Goal: Task Accomplishment & Management: Manage account settings

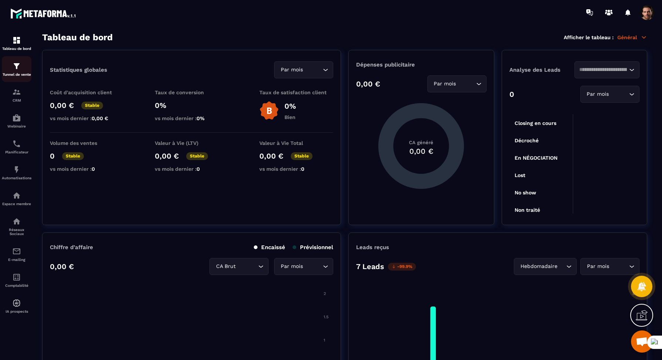
click at [24, 74] on p "Tunnel de vente" at bounding box center [17, 74] width 30 height 4
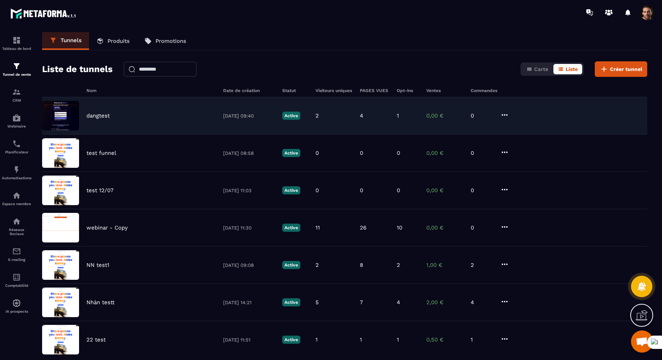
click at [103, 113] on p "dangtest" at bounding box center [97, 115] width 23 height 7
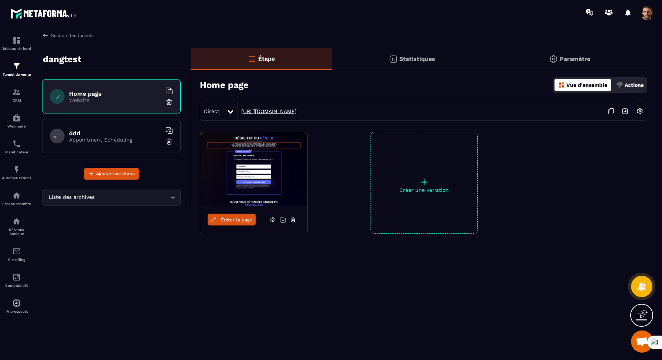
click at [293, 110] on link "https://www.metaforma.io/fc9a4bc52ae7de2f3cb0c0c633615554" at bounding box center [267, 111] width 59 height 6
click at [297, 112] on link "https://www.metaforma.io/fc9a4bc52ae7de2f3cb0c0c633615554" at bounding box center [267, 111] width 59 height 6
click at [297, 114] on link "https://www.metaforma.io/fc9a4bc52ae7de2f3cb0c0c633615554" at bounding box center [267, 111] width 59 height 6
click at [128, 141] on p "Appointment Scheduling" at bounding box center [115, 140] width 92 height 6
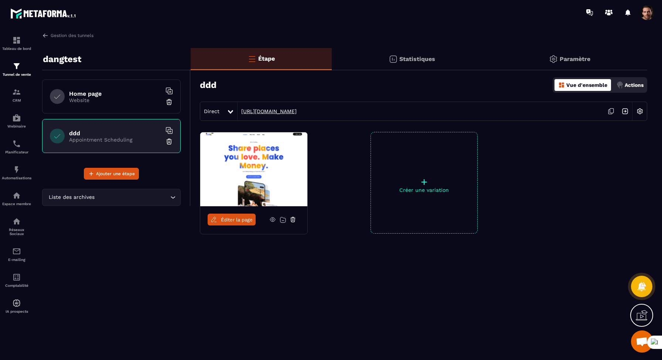
click at [297, 110] on link "https://www.metaforma.io/81720d92c0114e203e1dd80149c88a0f" at bounding box center [267, 111] width 59 height 6
click at [264, 109] on link "https://www.metaforma.io/81720d92c0114e203e1dd80149c88a0f" at bounding box center [267, 111] width 59 height 6
click at [137, 99] on p "Website" at bounding box center [115, 100] width 92 height 6
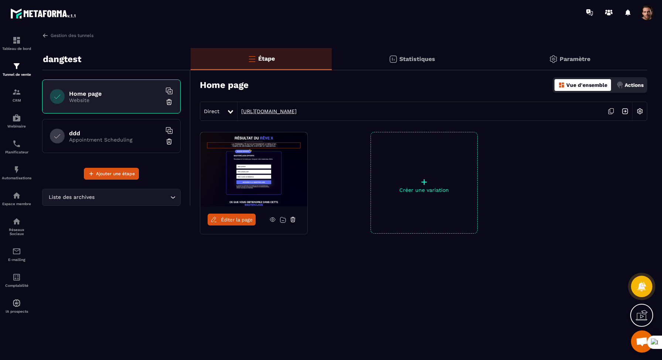
click at [297, 113] on link "https://www.metaforma.io/fc9a4bc52ae7de2f3cb0c0c633615554" at bounding box center [267, 111] width 59 height 6
click at [638, 112] on img at bounding box center [640, 111] width 14 height 14
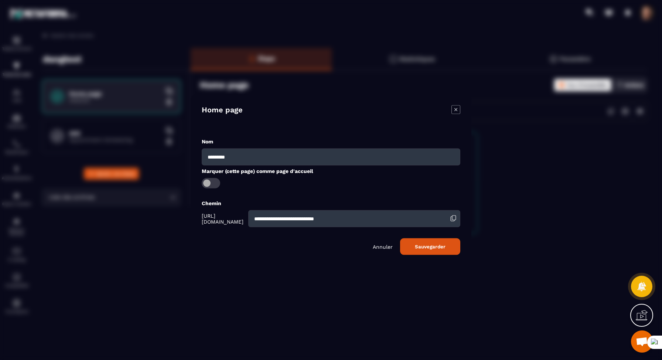
click at [212, 184] on span "Modal window" at bounding box center [211, 183] width 18 height 10
click at [436, 247] on button "Sauvegarder" at bounding box center [430, 246] width 60 height 17
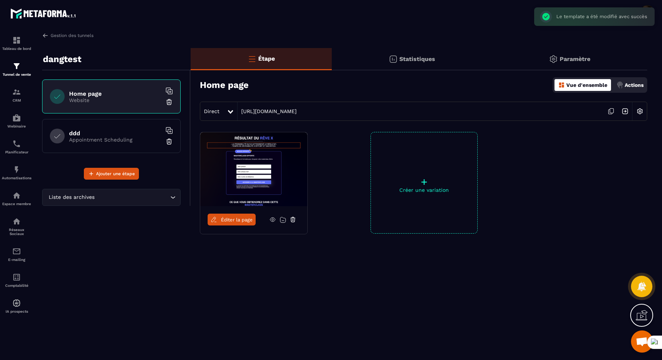
click at [642, 112] on img at bounding box center [640, 111] width 14 height 14
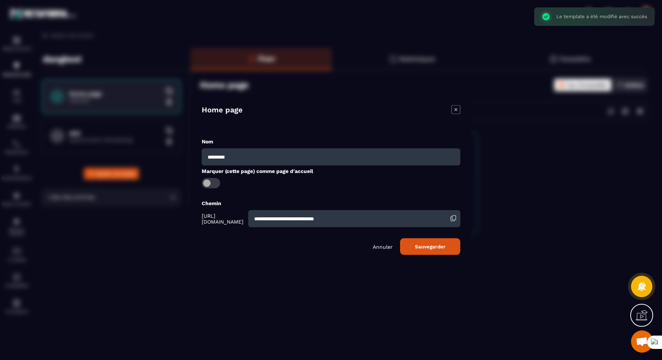
click at [303, 220] on input "**********" at bounding box center [354, 218] width 212 height 17
type input "****"
click at [430, 247] on button "Sauvegarder" at bounding box center [430, 246] width 60 height 17
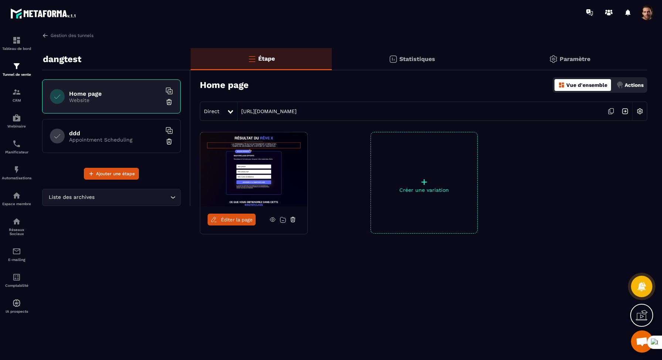
click at [123, 200] on input "Search for option" at bounding box center [132, 197] width 72 height 8
click at [21, 91] on div "CRM" at bounding box center [17, 95] width 30 height 15
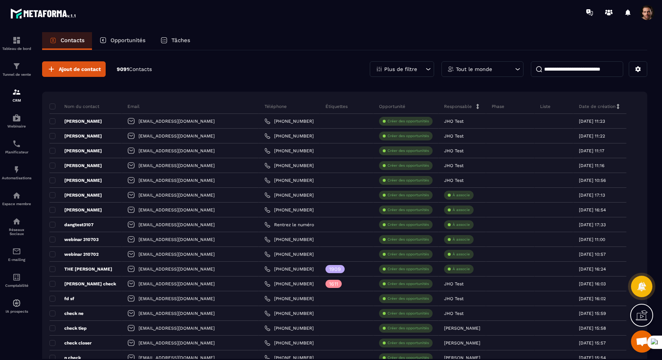
click at [142, 39] on p "Opportunités" at bounding box center [127, 40] width 35 height 7
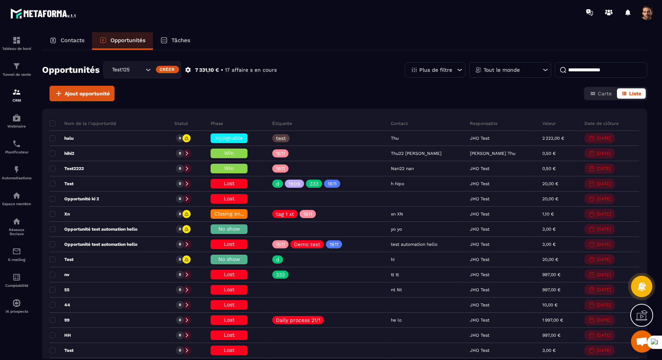
click at [184, 45] on div "Tâches" at bounding box center [175, 41] width 45 height 18
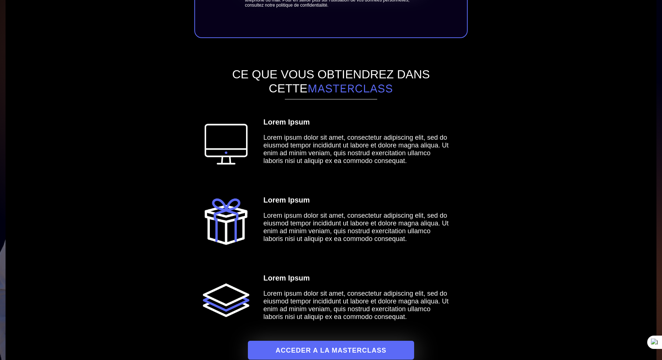
scroll to position [131, 0]
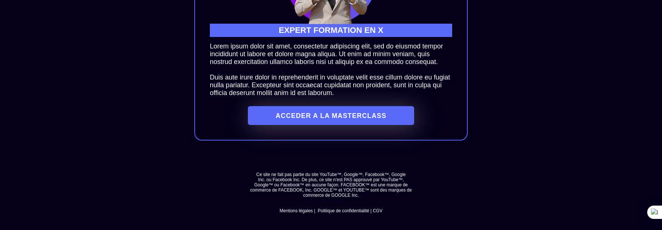
scroll to position [855, 0]
